Goal: Transaction & Acquisition: Download file/media

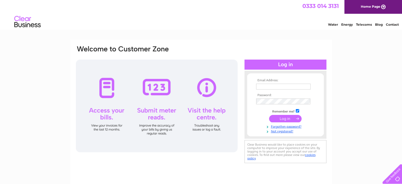
click at [264, 86] on input "text" at bounding box center [283, 87] width 54 height 6
type input "16balc@gmail.com"
click at [279, 119] on input "submit" at bounding box center [285, 118] width 33 height 7
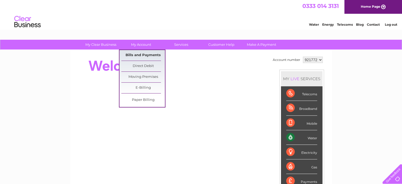
click at [138, 57] on link "Bills and Payments" at bounding box center [143, 55] width 44 height 11
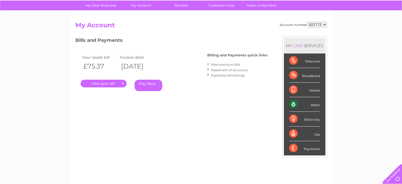
scroll to position [53, 0]
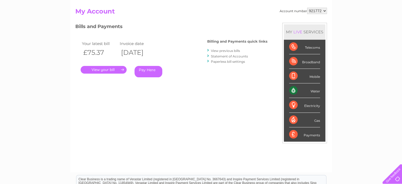
click at [225, 51] on link "View previous bills" at bounding box center [225, 51] width 29 height 4
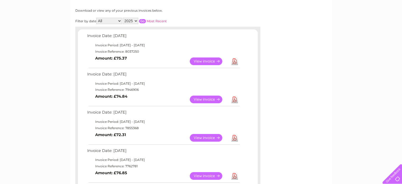
scroll to position [79, 0]
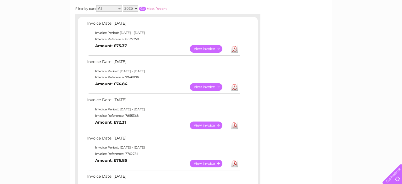
click at [234, 126] on link "Download" at bounding box center [234, 125] width 7 height 8
